Goal: Information Seeking & Learning: Understand process/instructions

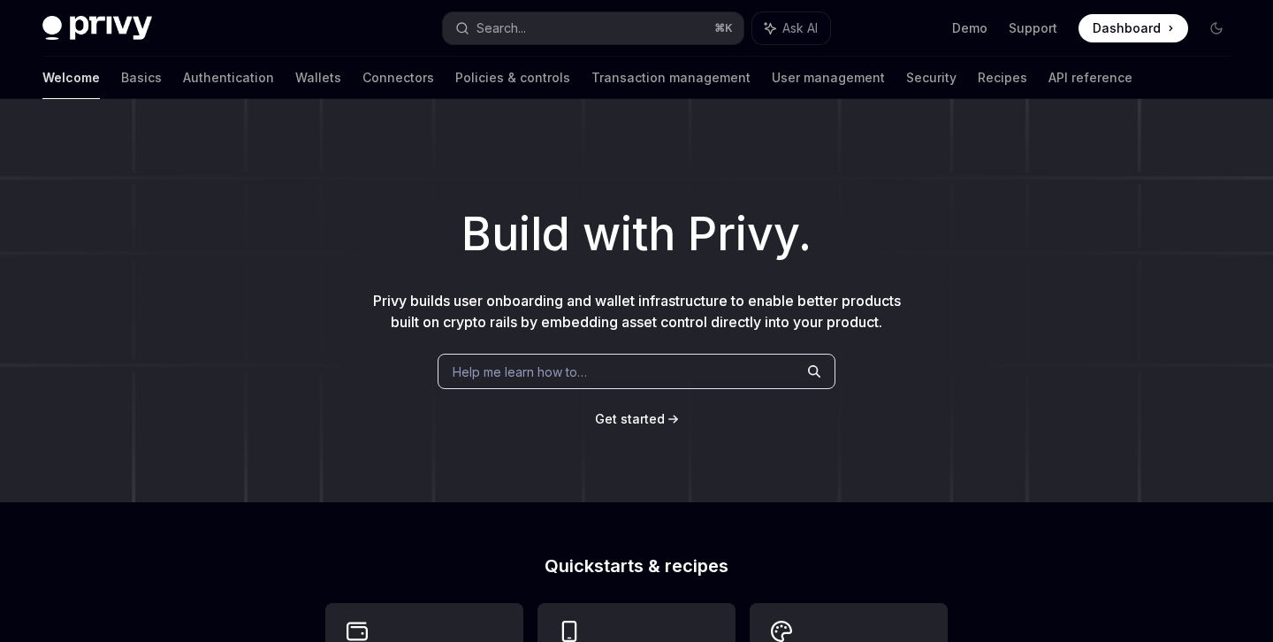
click at [117, 31] on img at bounding box center [97, 28] width 110 height 25
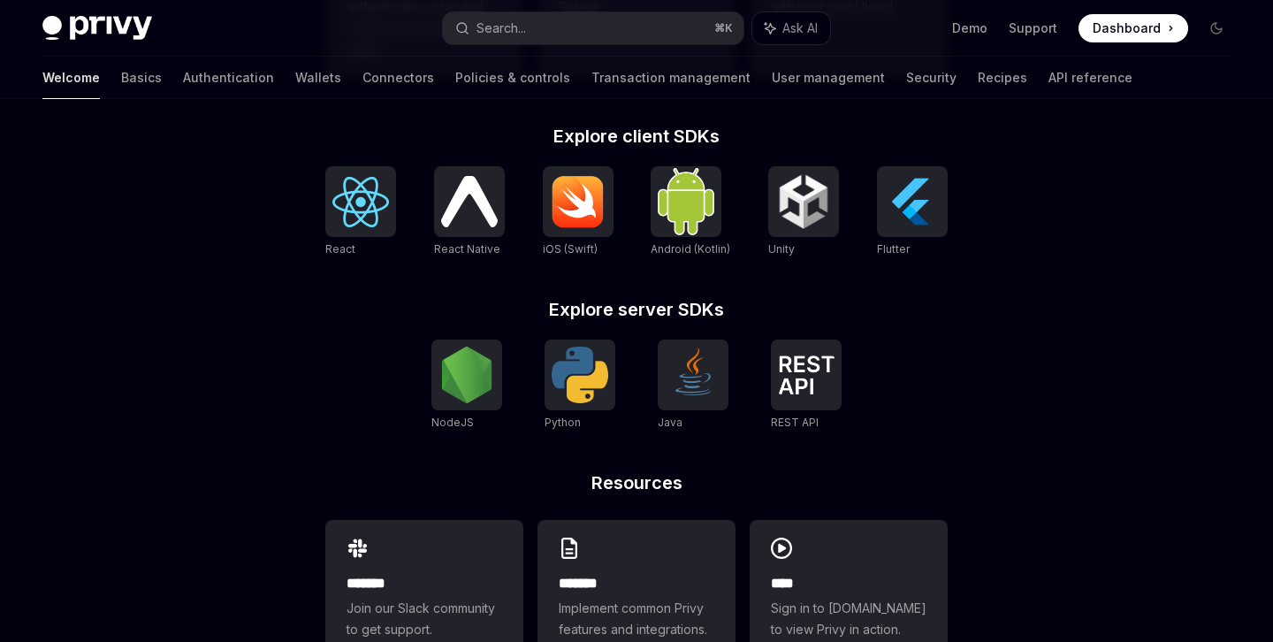
scroll to position [807, 0]
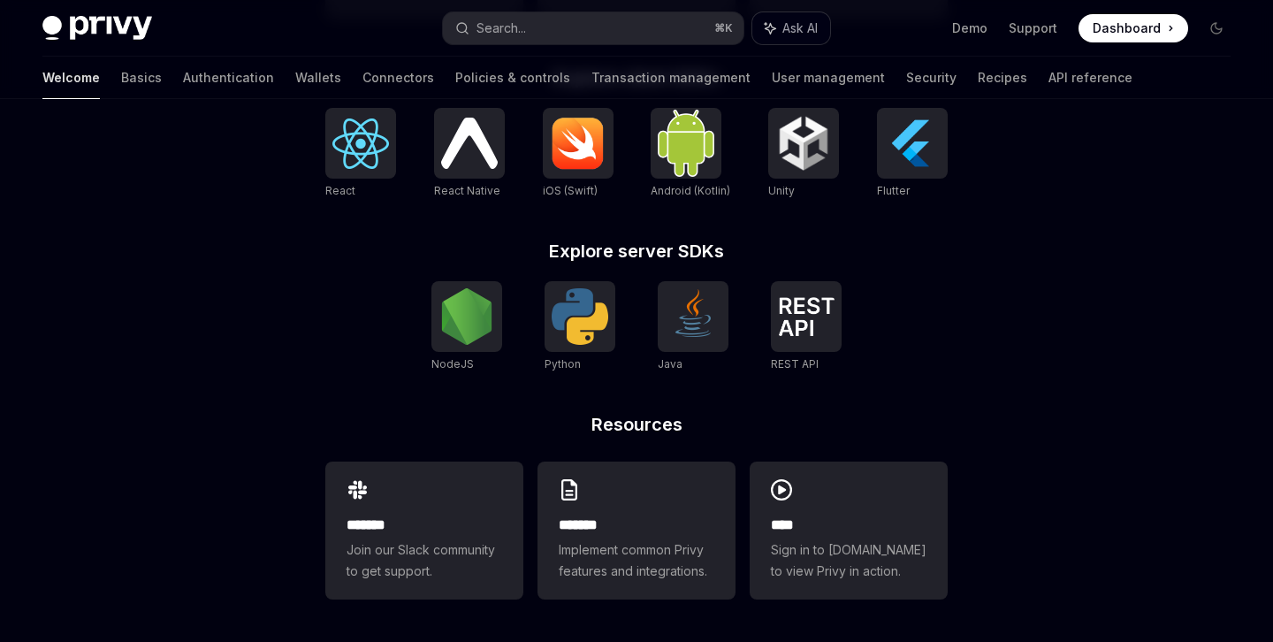
click at [786, 20] on span "Ask AI" at bounding box center [800, 28] width 35 height 18
click at [1252, 119] on icon at bounding box center [1248, 120] width 12 height 12
type textarea "*"
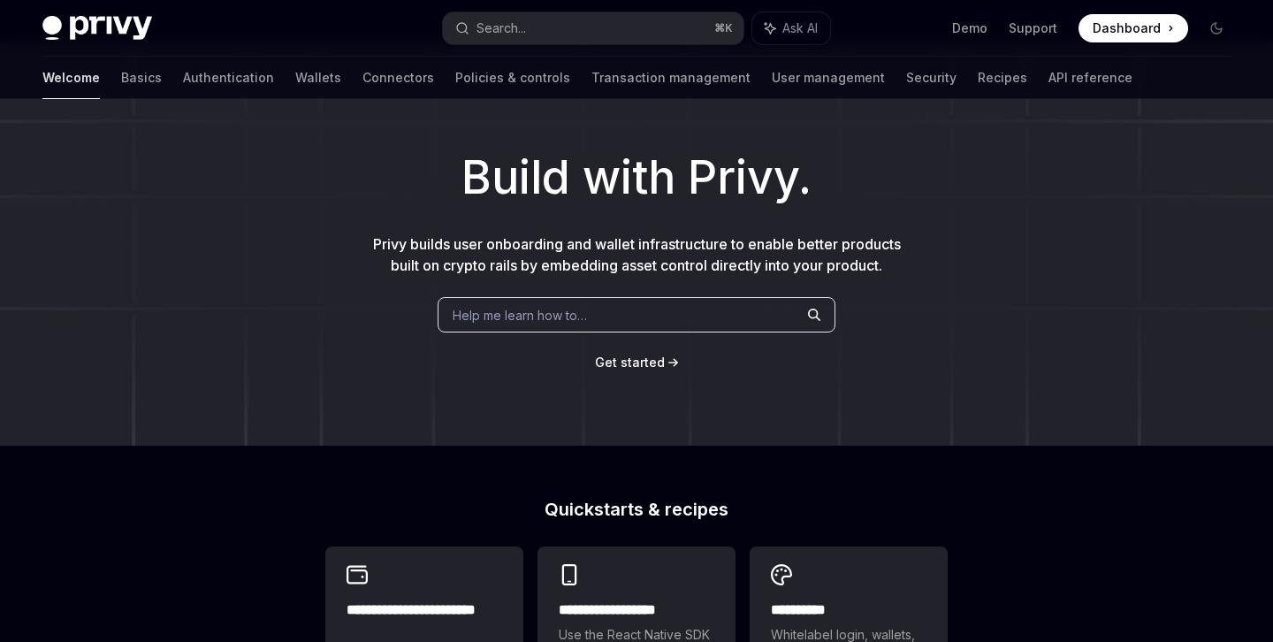
scroll to position [0, 0]
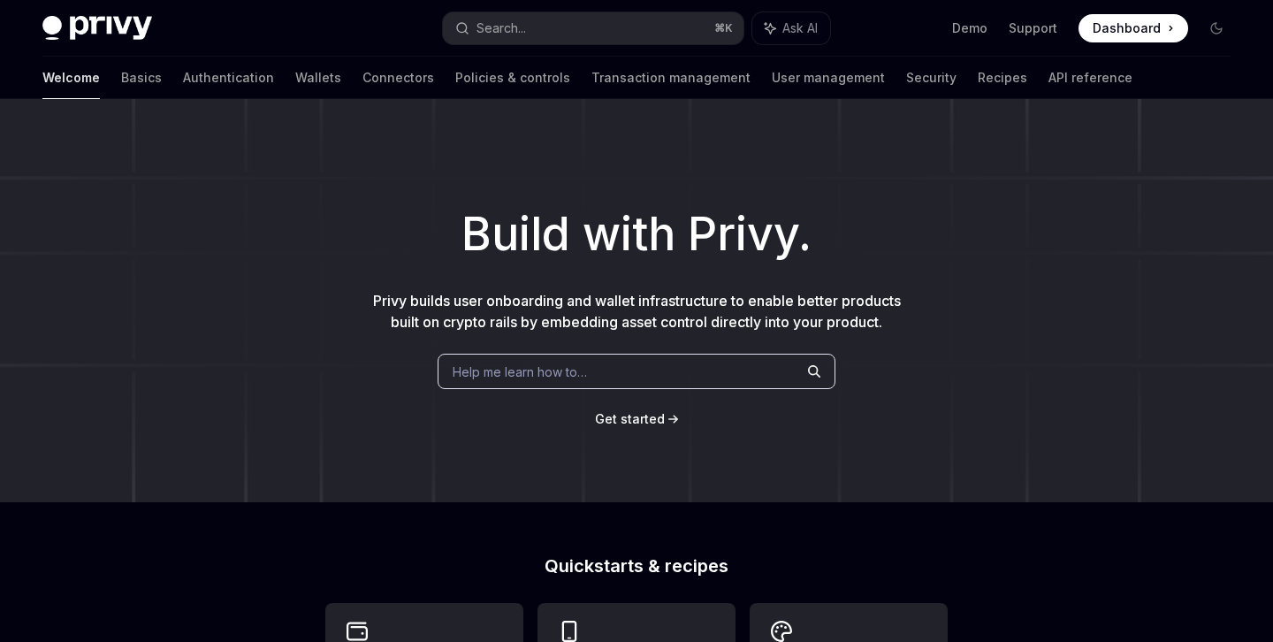
click at [626, 428] on link "Get started" at bounding box center [630, 419] width 70 height 18
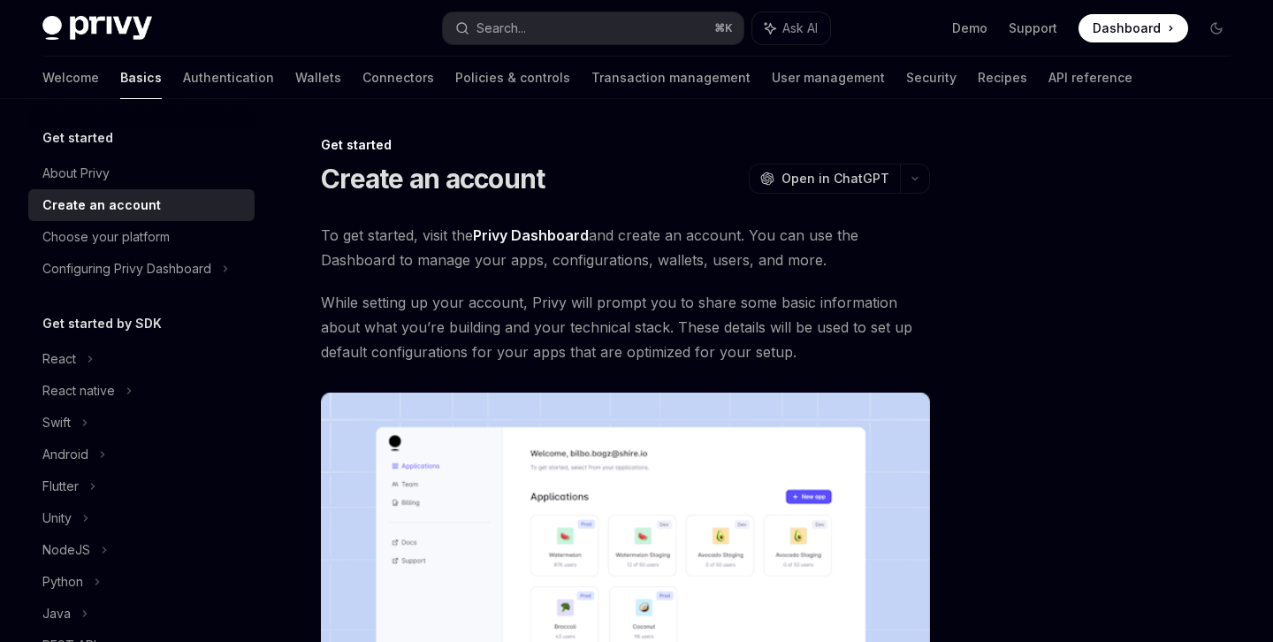
scroll to position [448, 0]
